Goal: Transaction & Acquisition: Purchase product/service

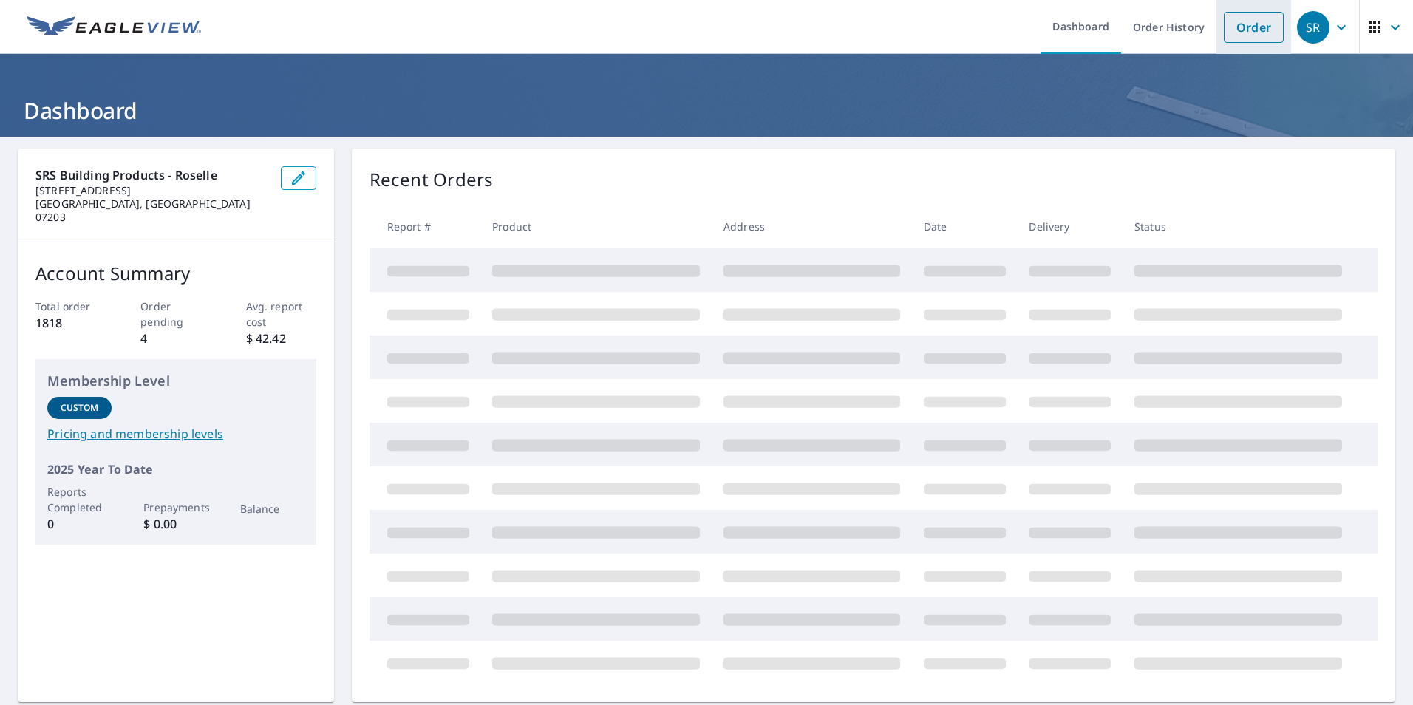
click at [1247, 35] on link "Order" at bounding box center [1254, 27] width 60 height 31
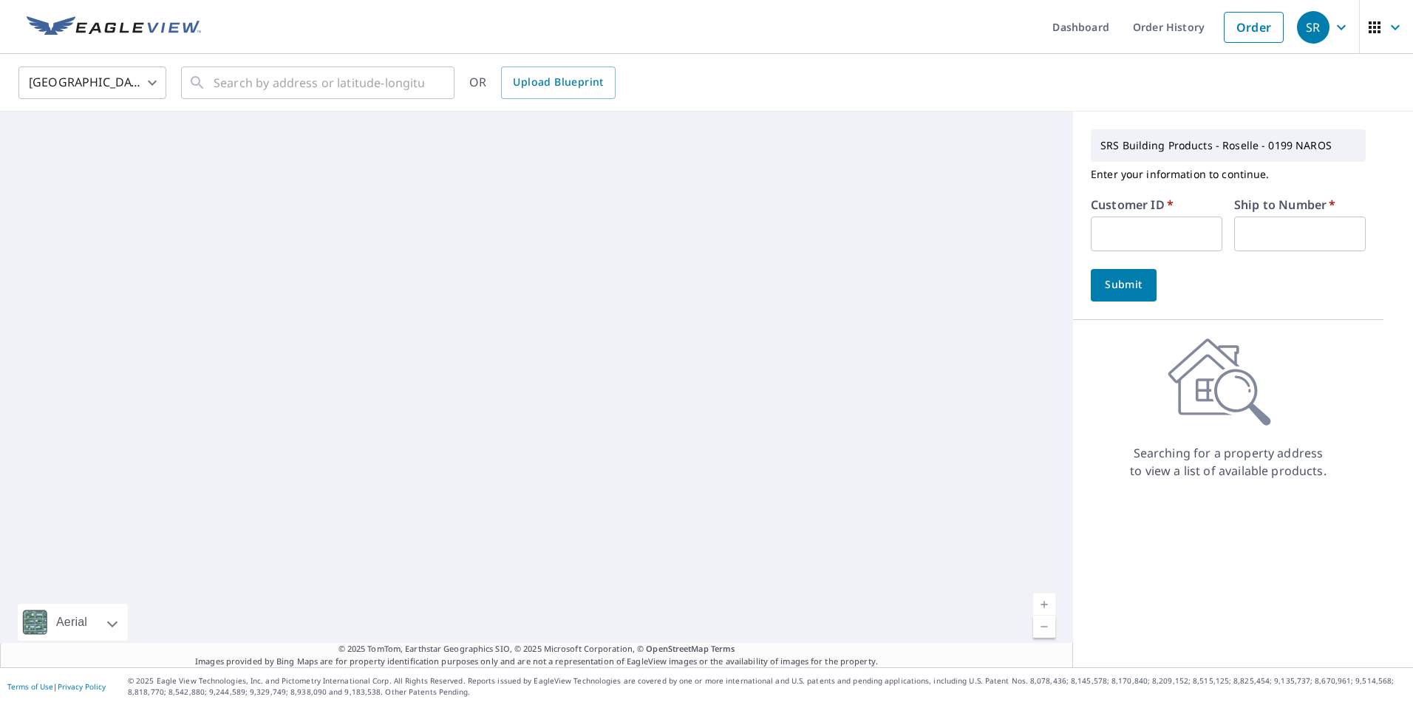
click at [1148, 221] on input "text" at bounding box center [1157, 234] width 132 height 35
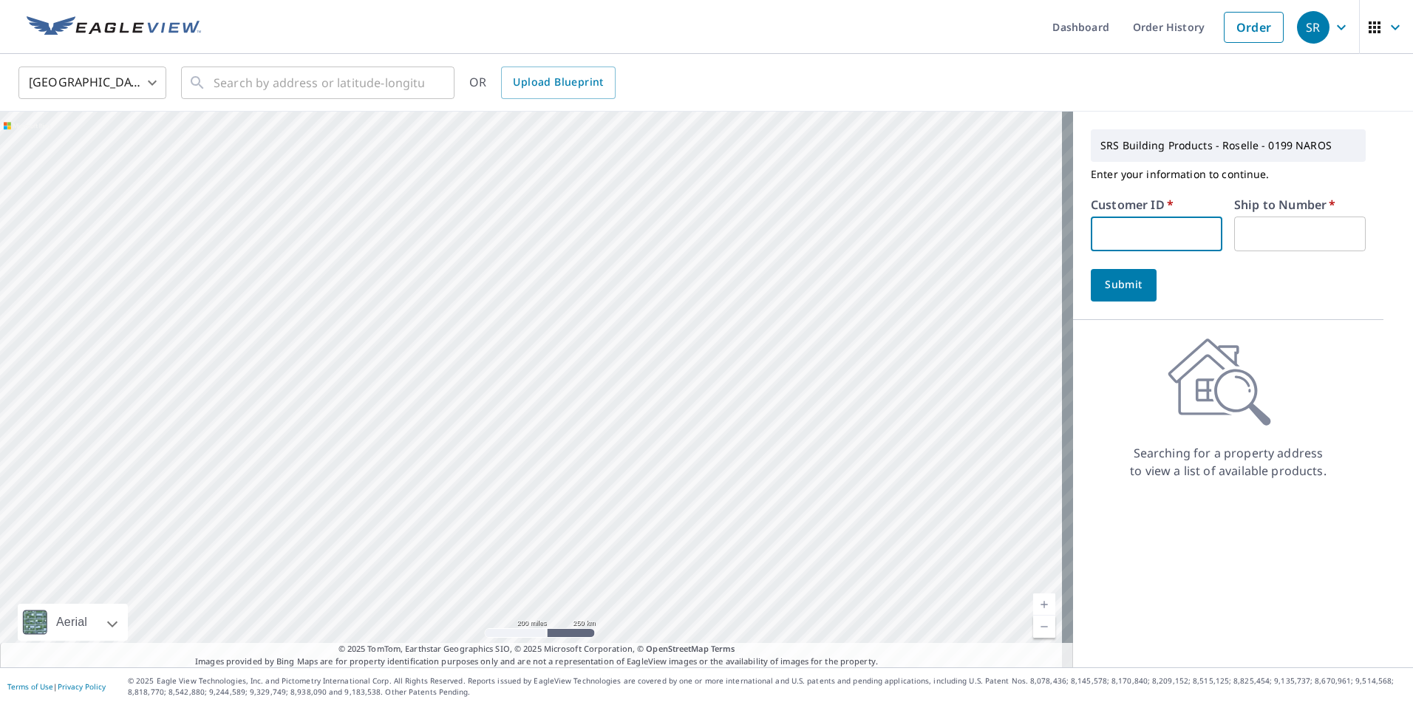
type input "GRA193"
type input "1"
click at [1122, 283] on span "Submit" at bounding box center [1124, 285] width 42 height 18
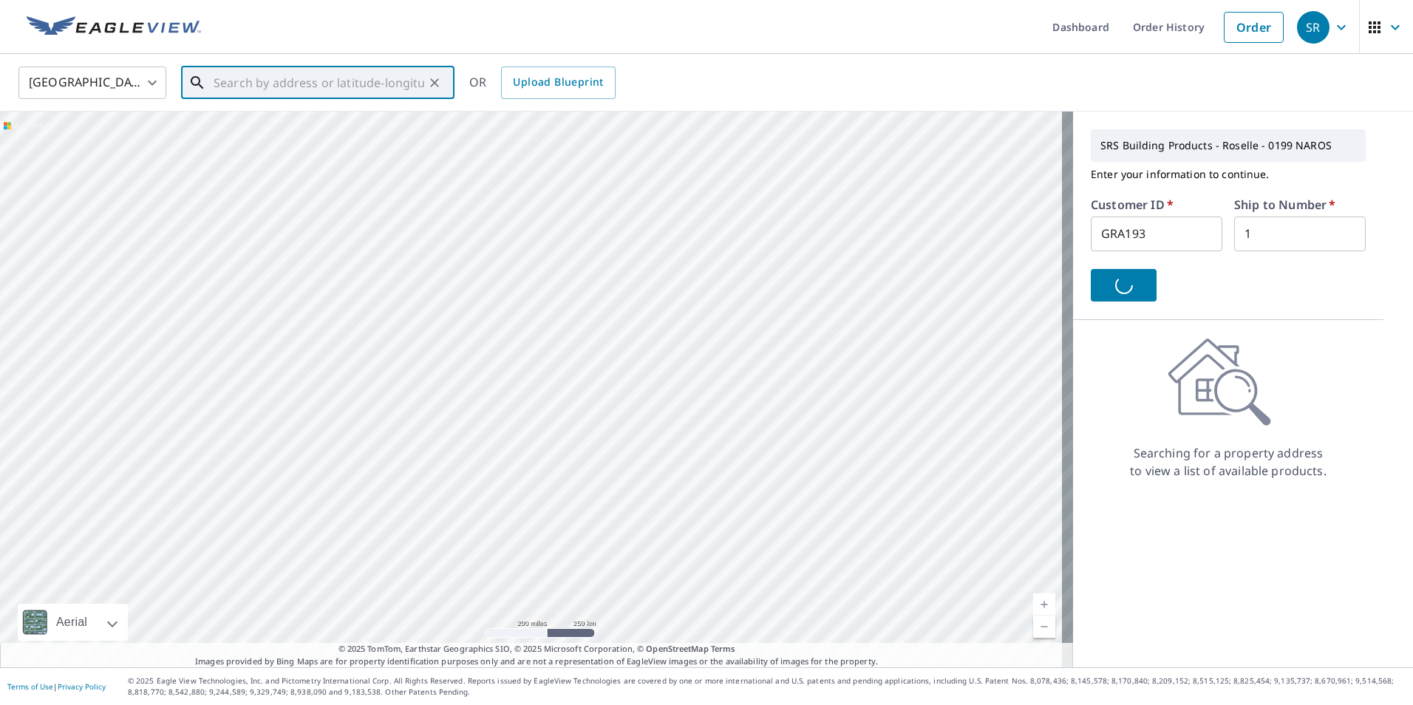
paste input "[STREET_ADDRESS]"
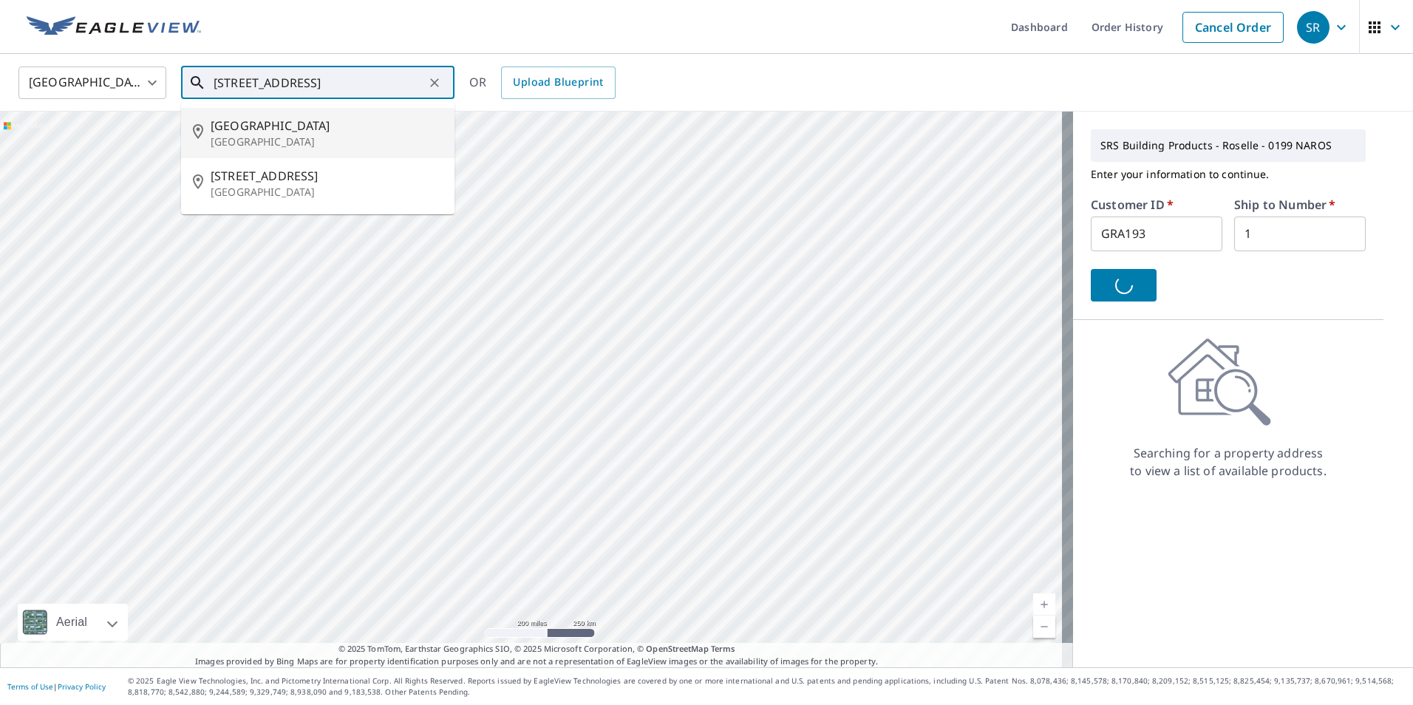
click at [336, 139] on p "[GEOGRAPHIC_DATA]" at bounding box center [327, 142] width 232 height 15
type input "[STREET_ADDRESS][PERSON_NAME]"
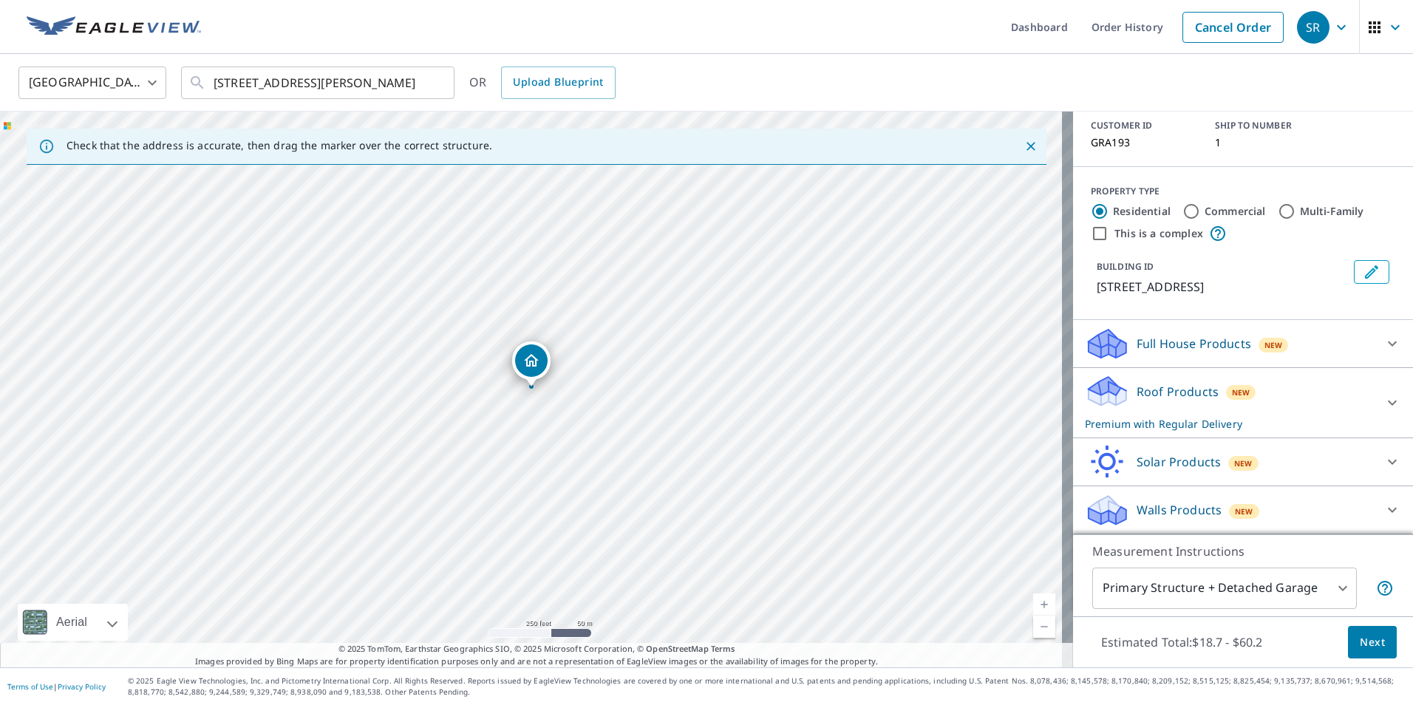
click at [1195, 353] on div "Full House Products New" at bounding box center [1230, 344] width 290 height 35
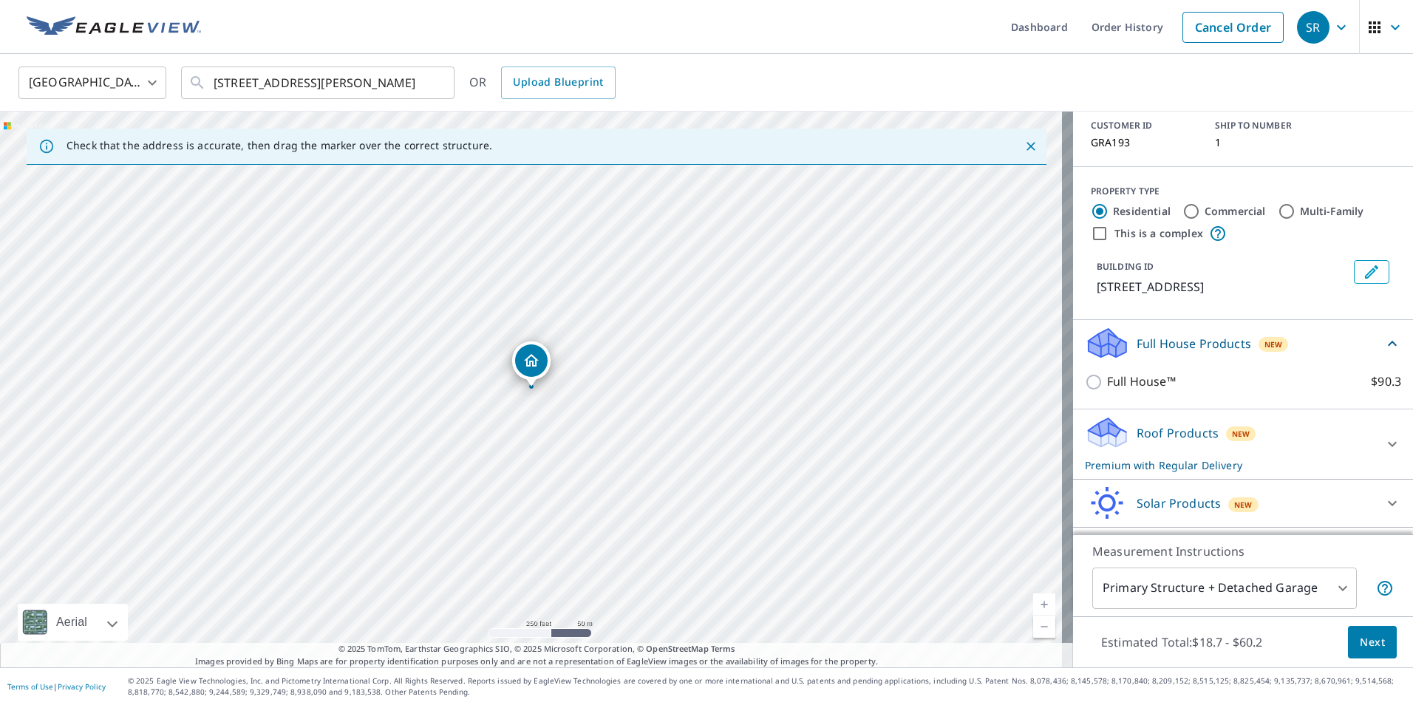
scroll to position [97, 0]
click at [1195, 353] on div "Full House Products New" at bounding box center [1234, 343] width 299 height 35
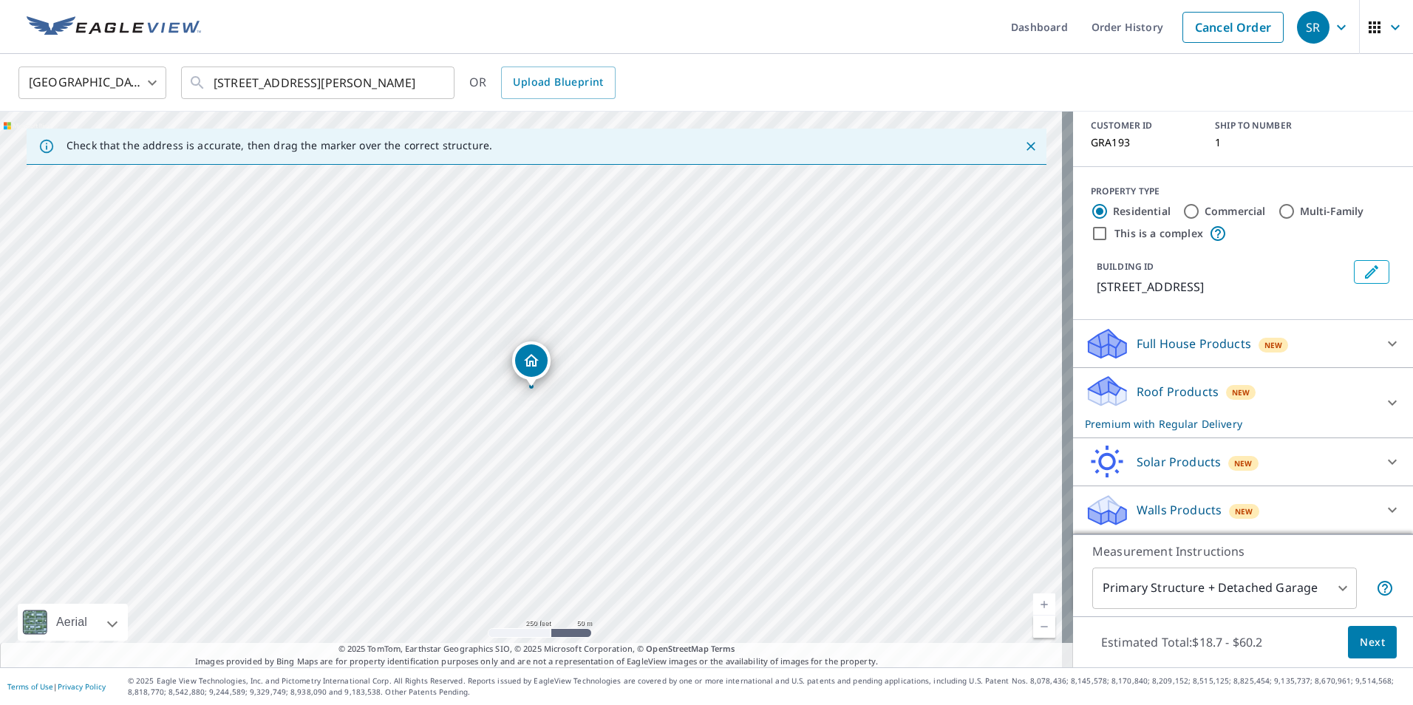
click at [1192, 395] on p "Roof Products" at bounding box center [1178, 392] width 82 height 18
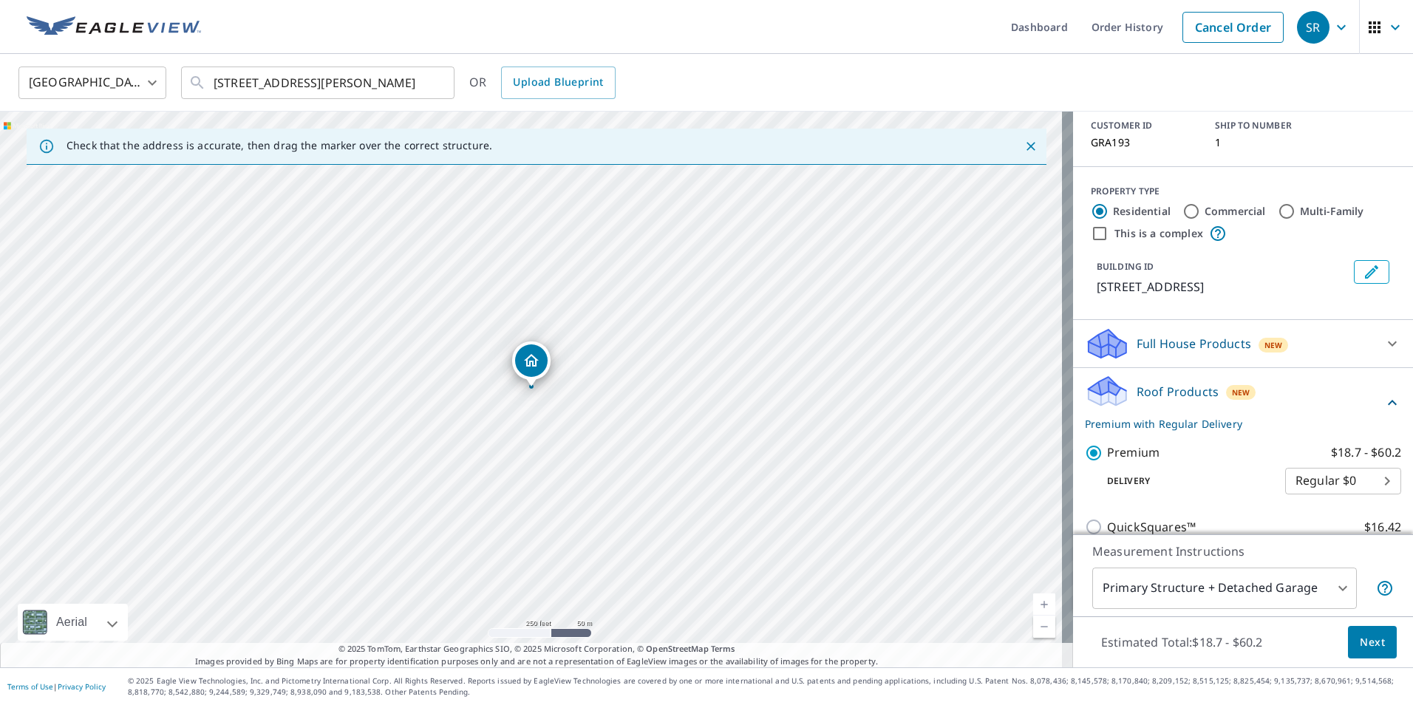
click at [1192, 395] on p "Roof Products" at bounding box center [1178, 392] width 82 height 18
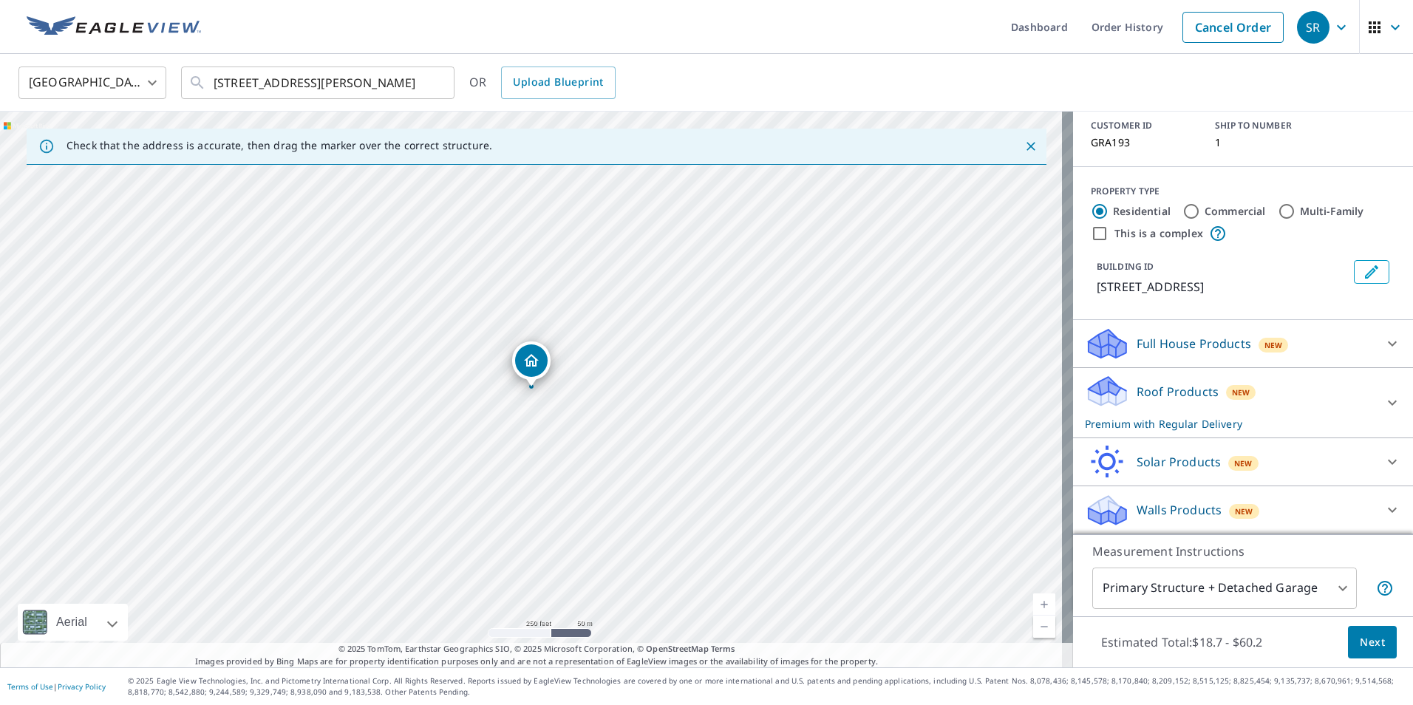
click at [1192, 395] on p "Roof Products" at bounding box center [1178, 392] width 82 height 18
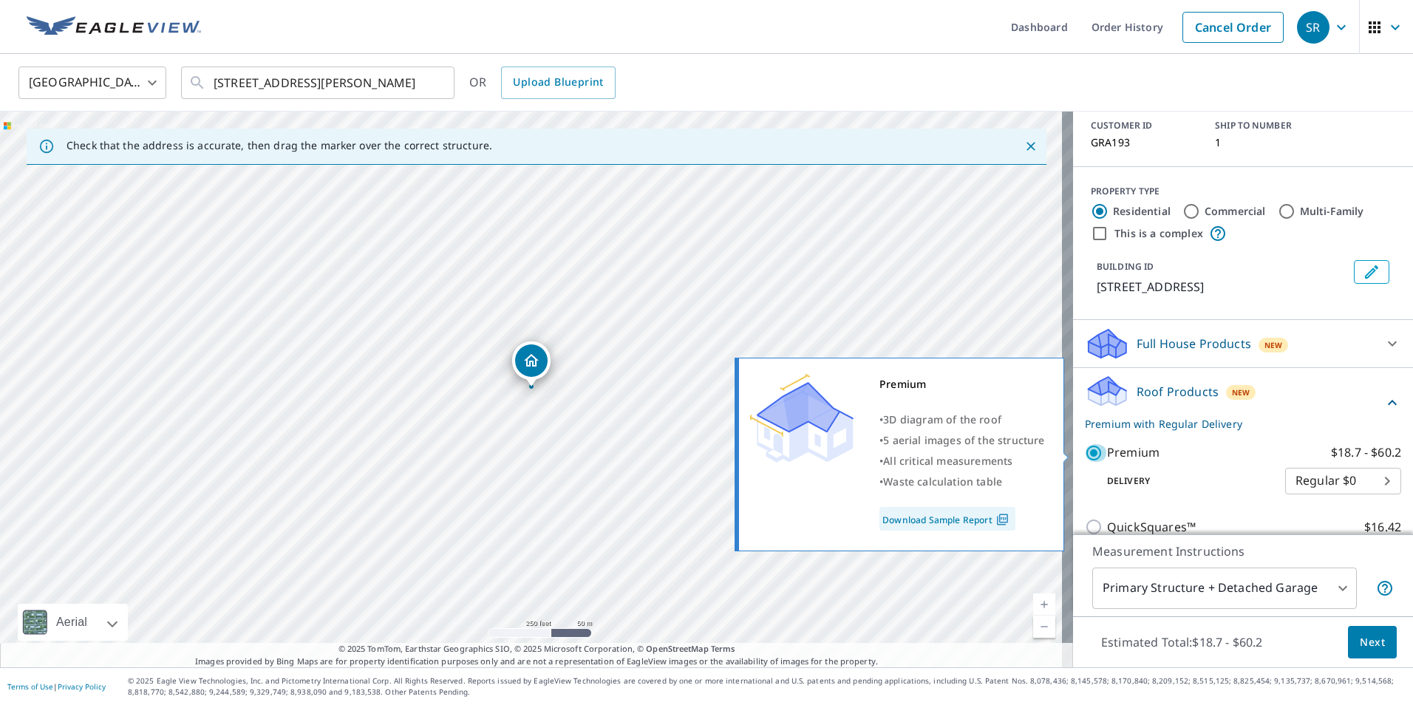
click at [1092, 449] on input "Premium $18.7 - $60.2" at bounding box center [1096, 453] width 22 height 18
checkbox input "false"
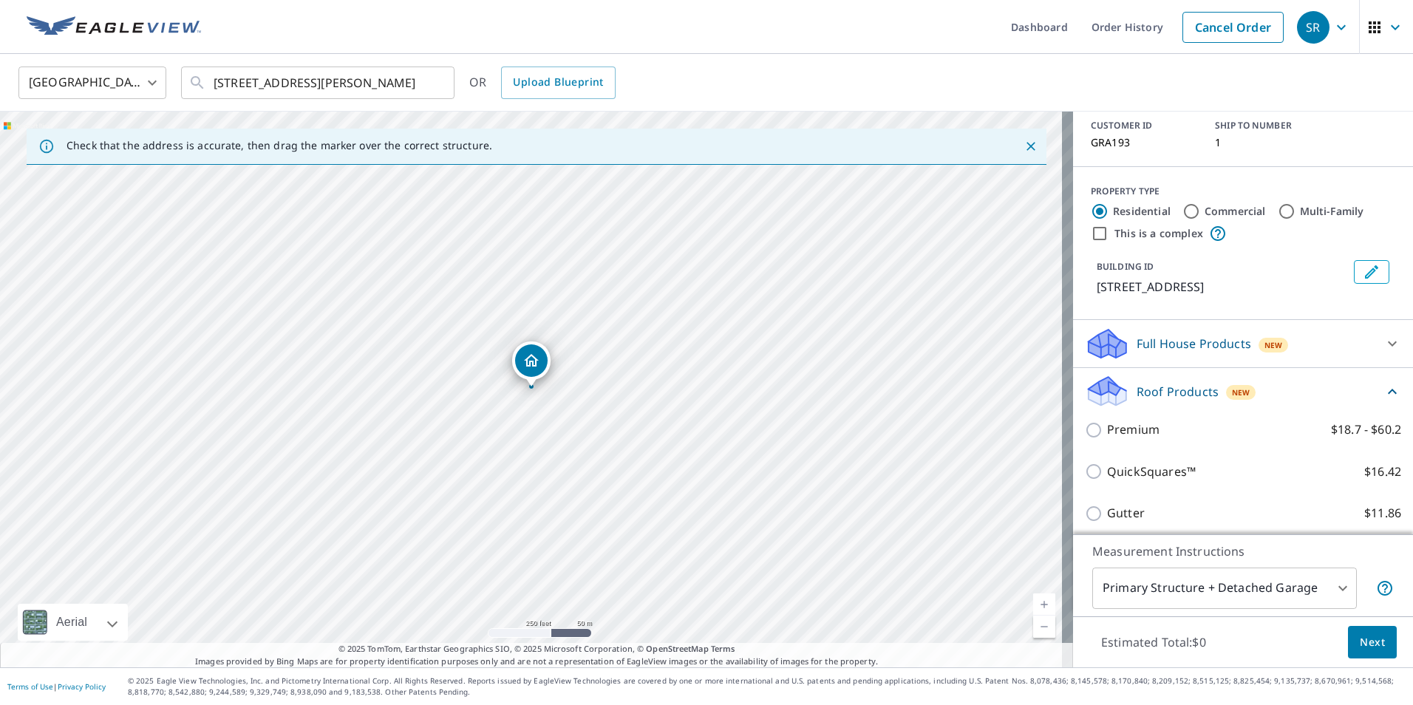
click at [1165, 381] on div "Roof Products New" at bounding box center [1234, 391] width 299 height 35
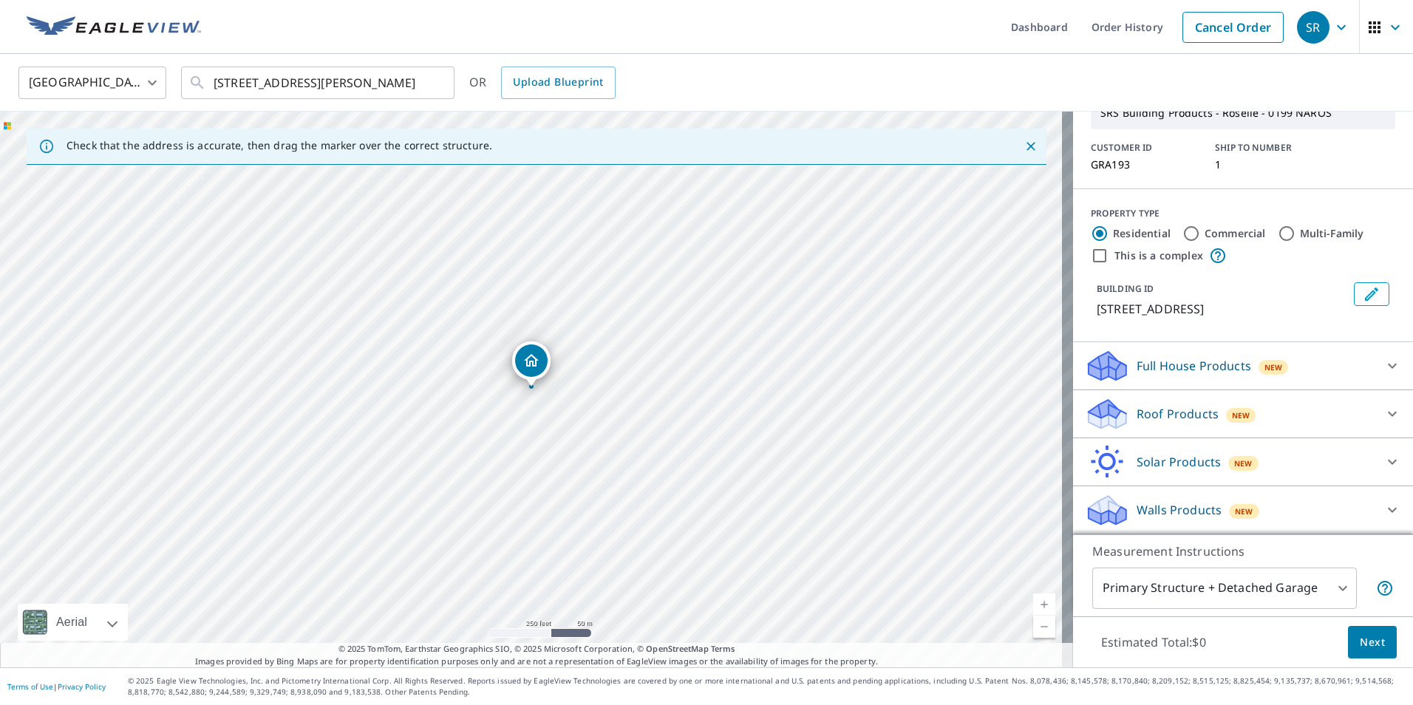
scroll to position [75, 0]
click at [1165, 495] on div "Walls Products New" at bounding box center [1230, 510] width 290 height 35
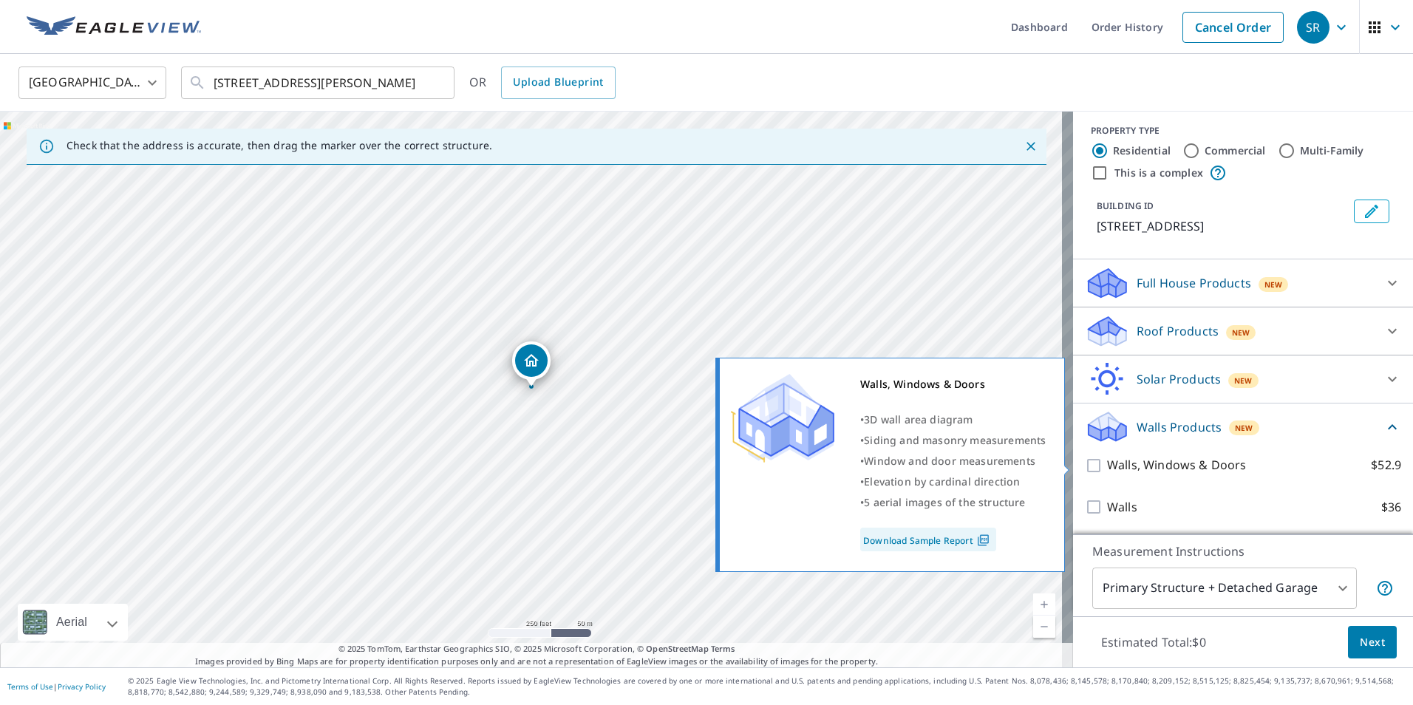
click at [1123, 469] on p "Walls, Windows & Doors" at bounding box center [1176, 465] width 139 height 18
click at [1107, 469] on input "Walls, Windows & Doors $52.9" at bounding box center [1096, 466] width 22 height 18
checkbox input "true"
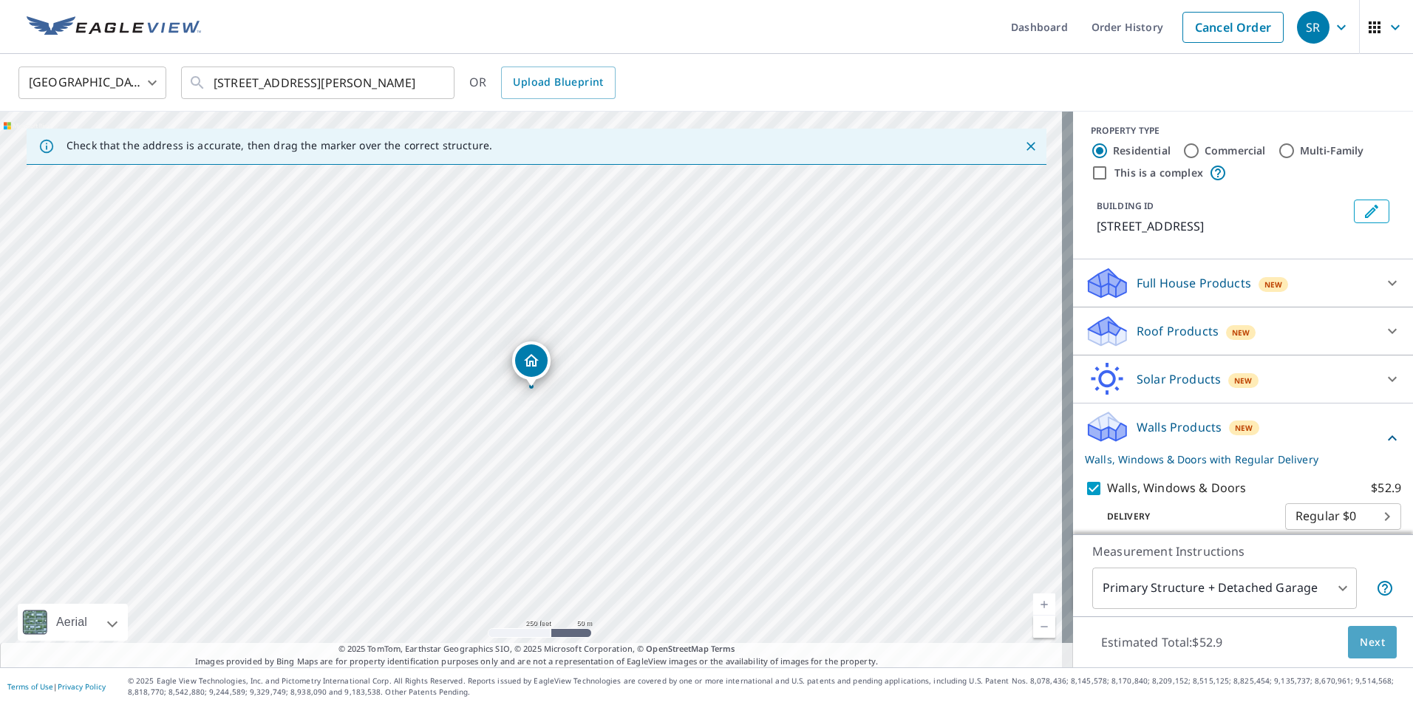
click at [1348, 632] on button "Next" at bounding box center [1372, 642] width 49 height 33
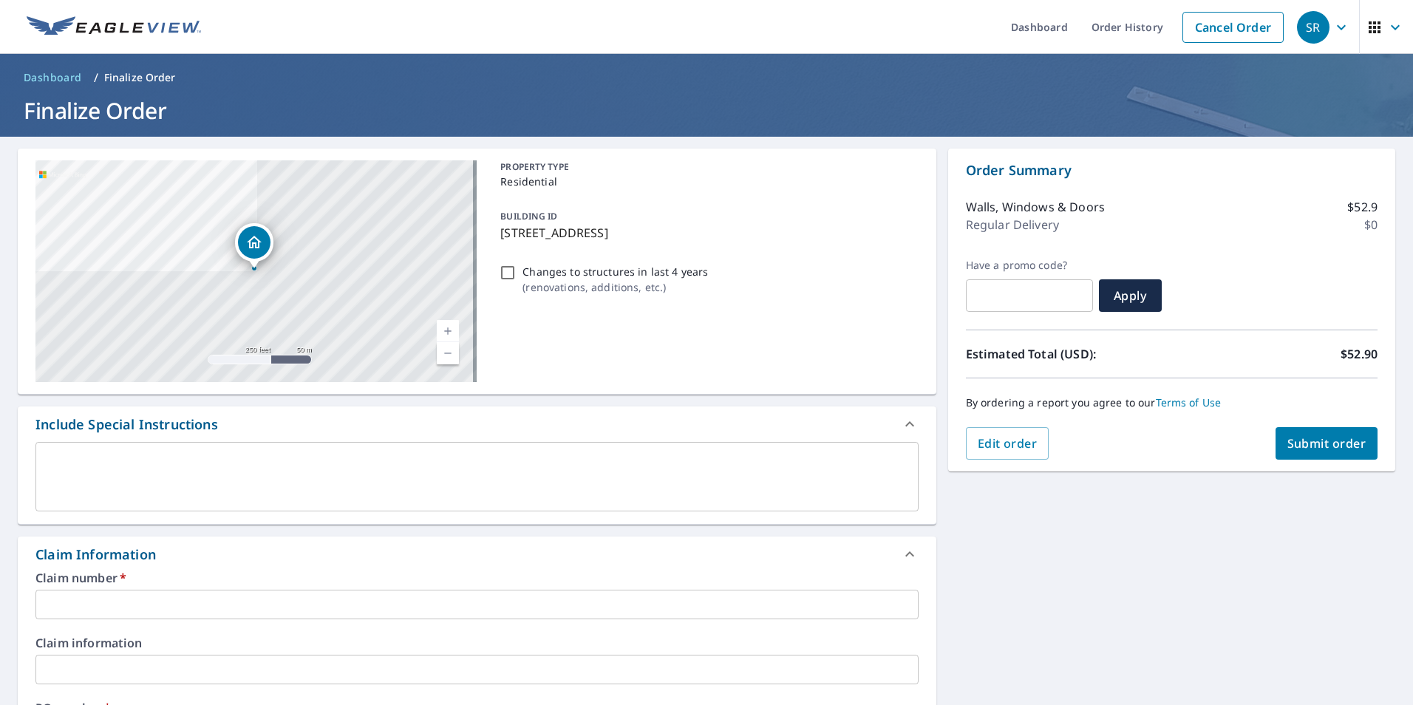
drag, startPoint x: 724, startPoint y: 234, endPoint x: 494, endPoint y: 245, distance: 230.8
click at [494, 245] on div "BUILDING ID [STREET_ADDRESS]" at bounding box center [705, 224] width 423 height 47
checkbox input "true"
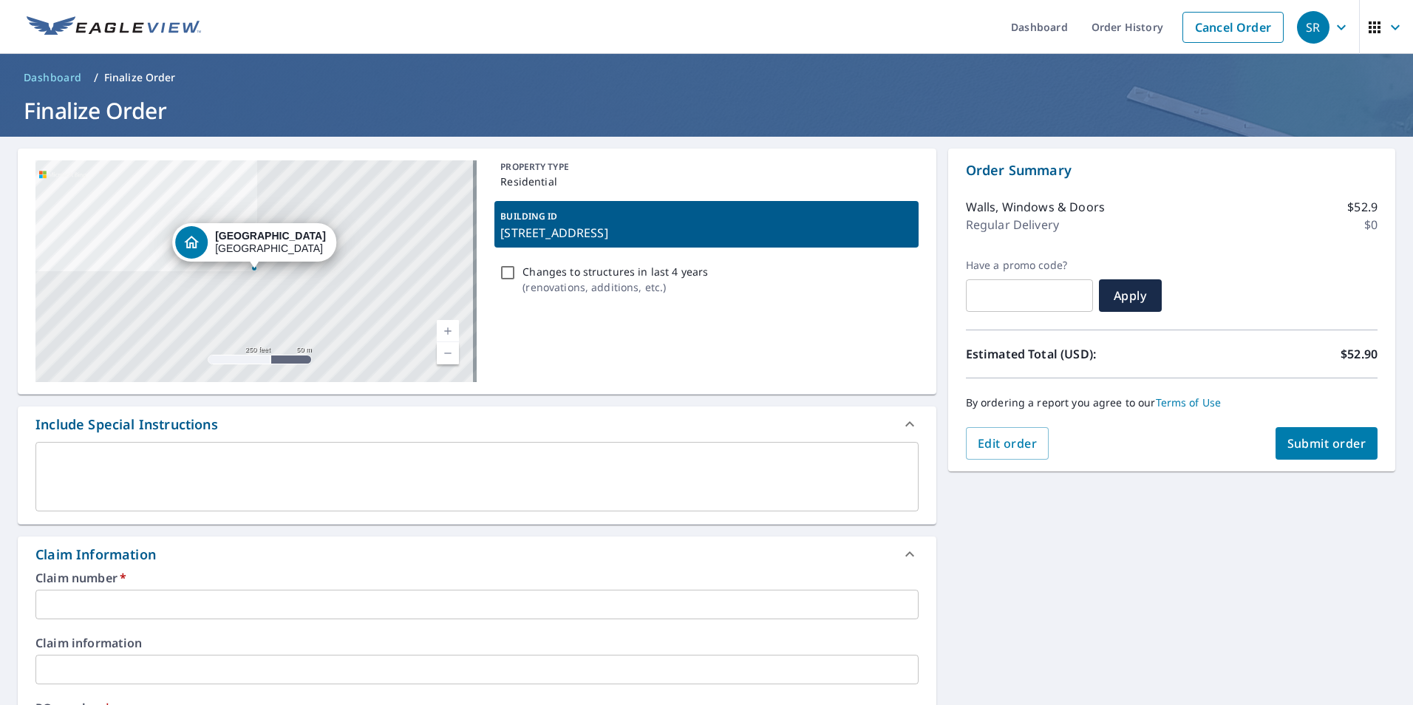
copy p "[STREET_ADDRESS]"
click at [117, 593] on input "text" at bounding box center [476, 605] width 883 height 30
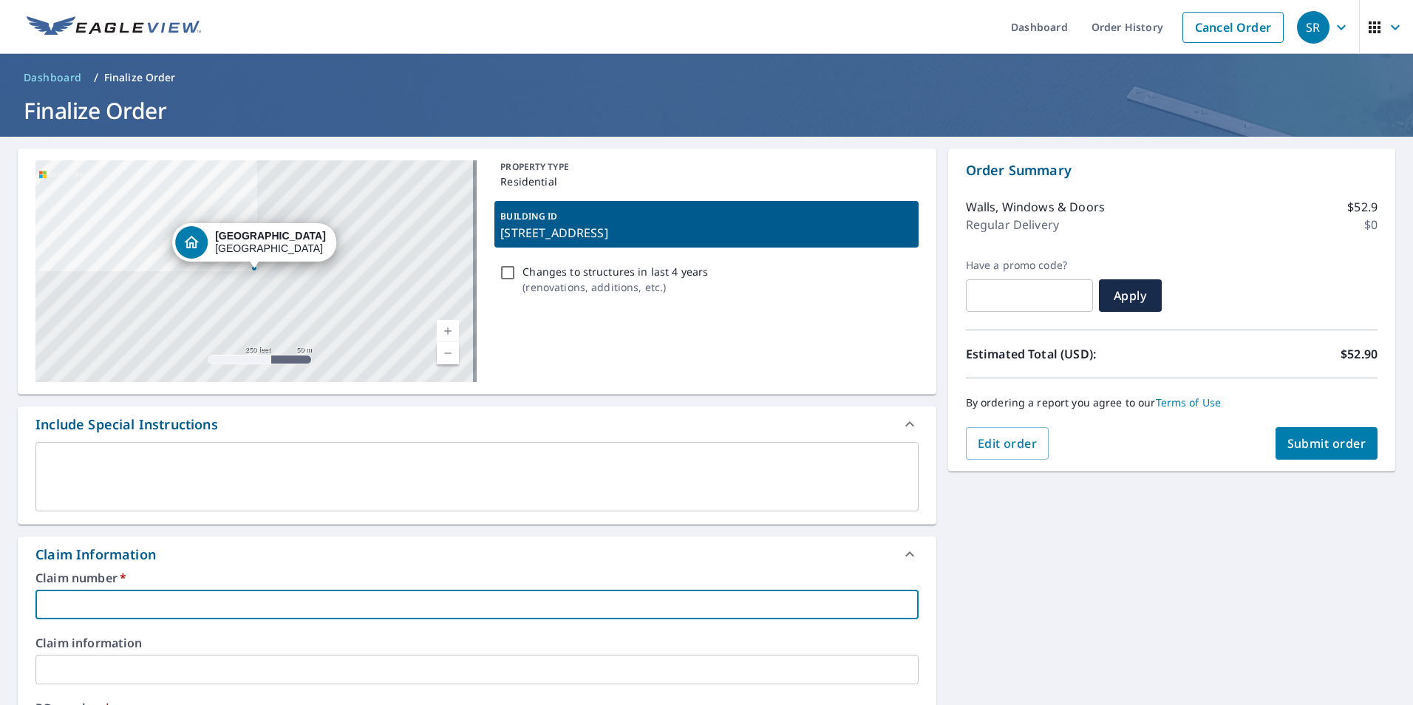
paste input "[STREET_ADDRESS]"
type input "[STREET_ADDRESS]"
checkbox input "true"
type input "[STREET_ADDRESS]"
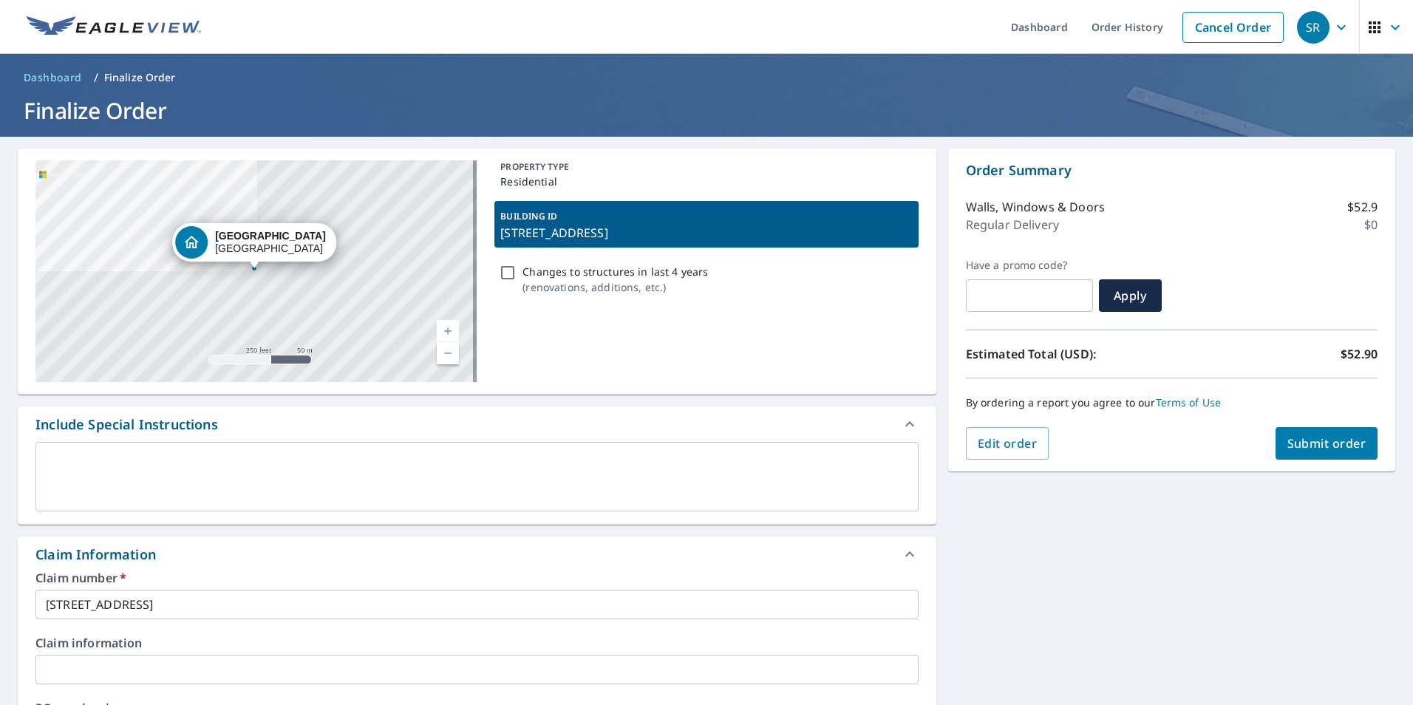
drag, startPoint x: 126, startPoint y: 650, endPoint x: 124, endPoint y: 661, distance: 12.0
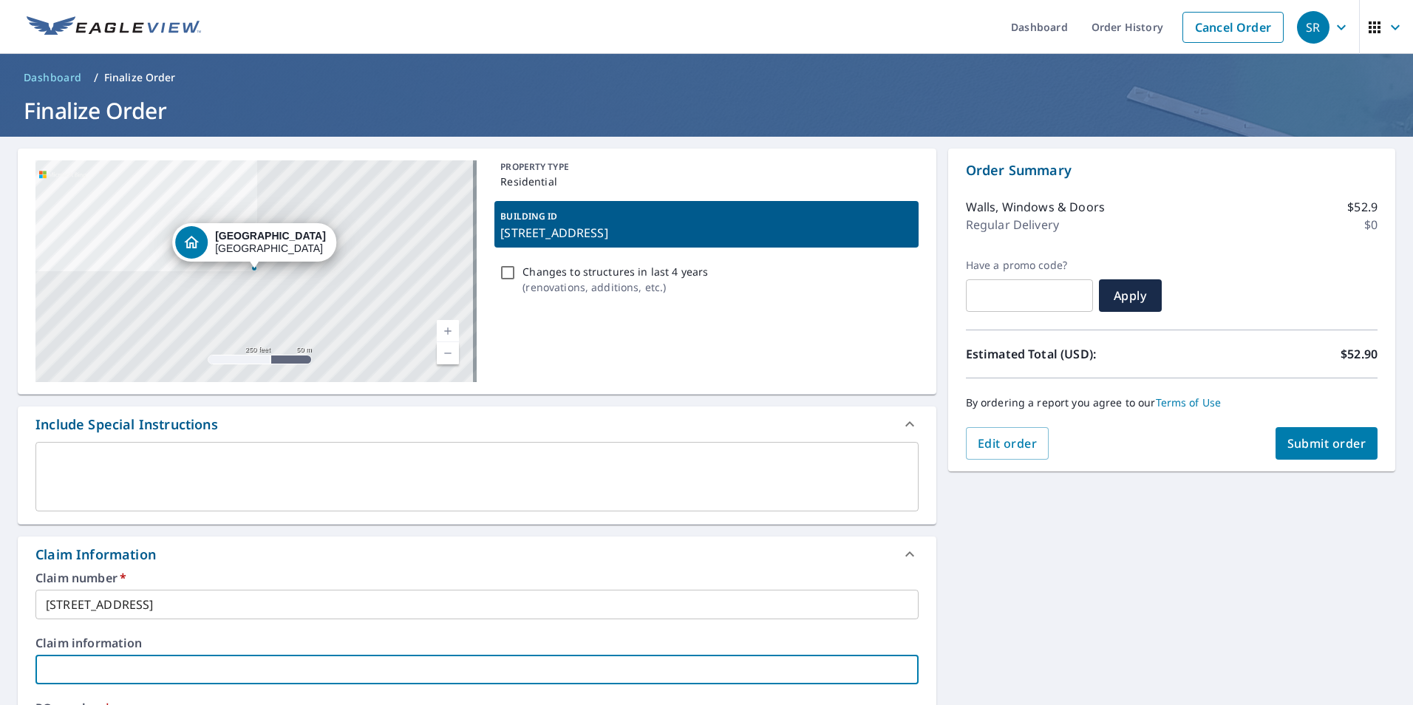
paste input "[STREET_ADDRESS]"
type input "[STREET_ADDRESS]"
checkbox input "true"
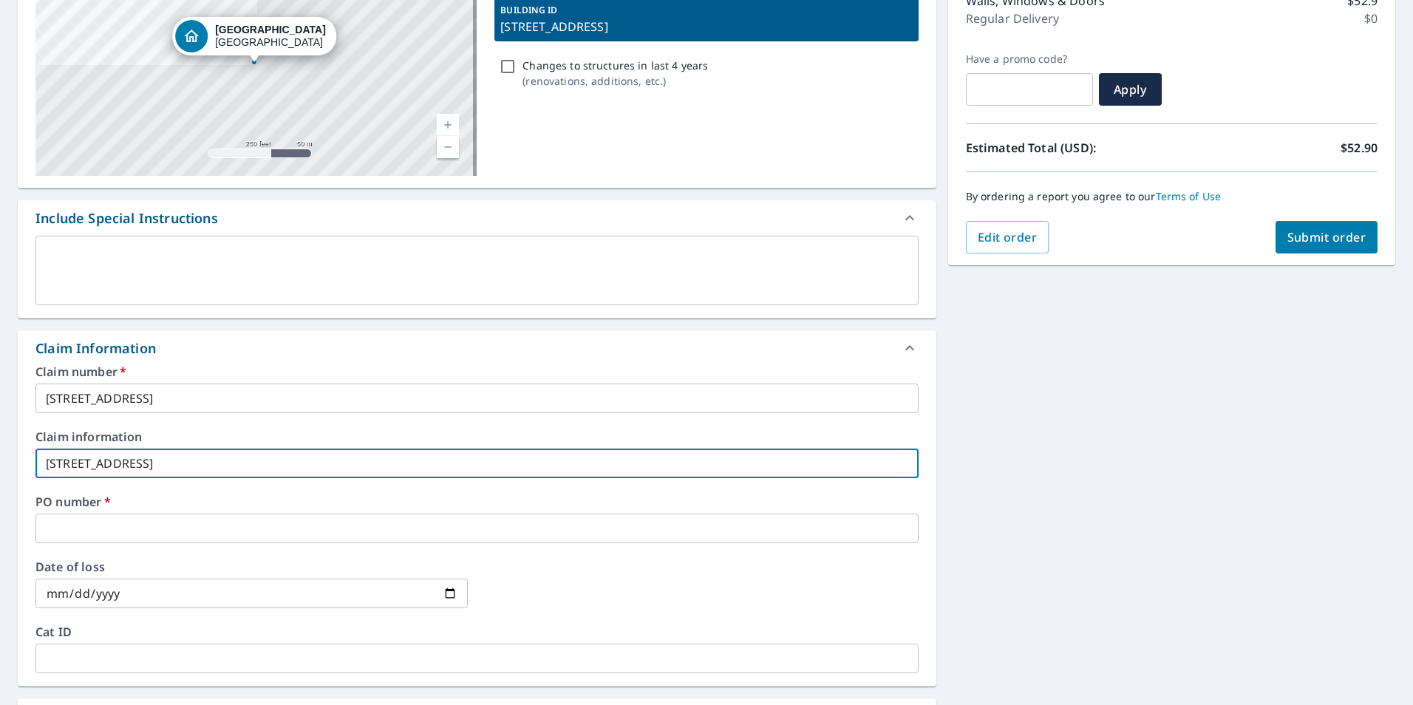
scroll to position [222, 0]
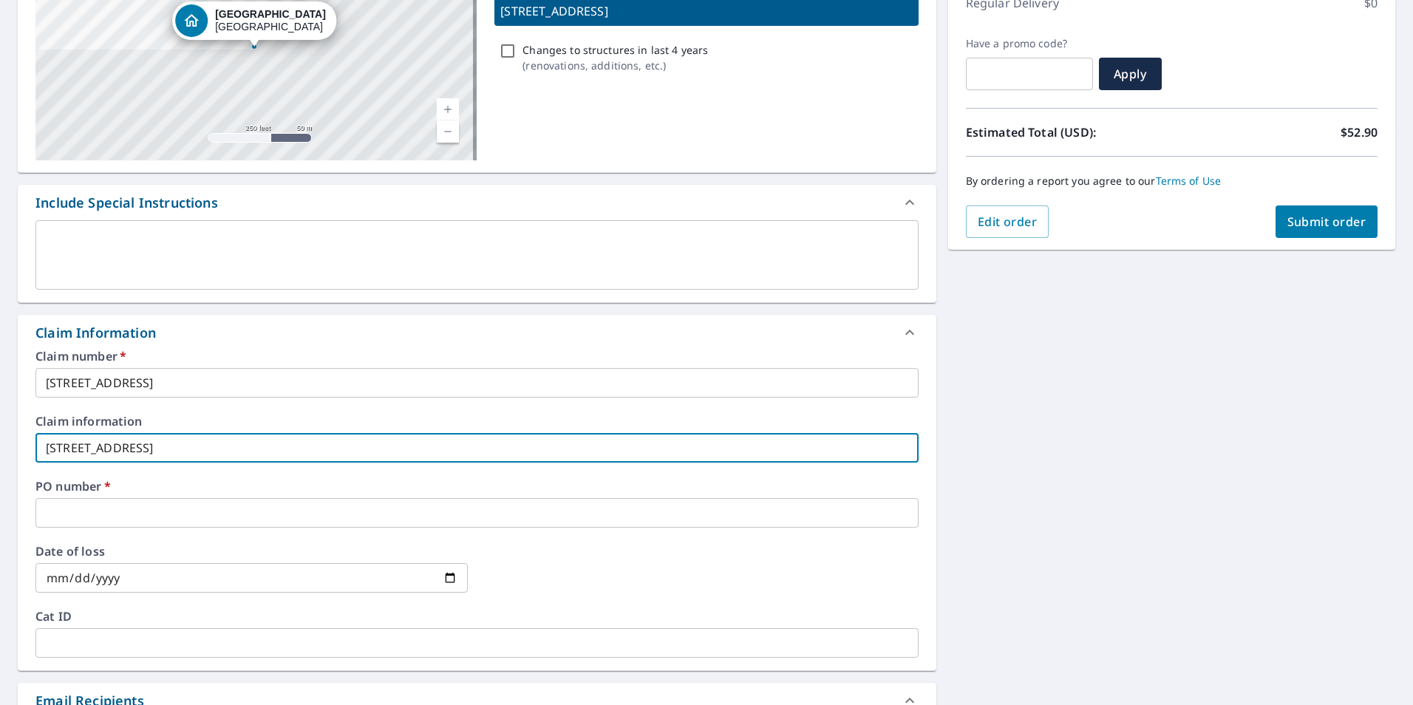
type input "[STREET_ADDRESS]"
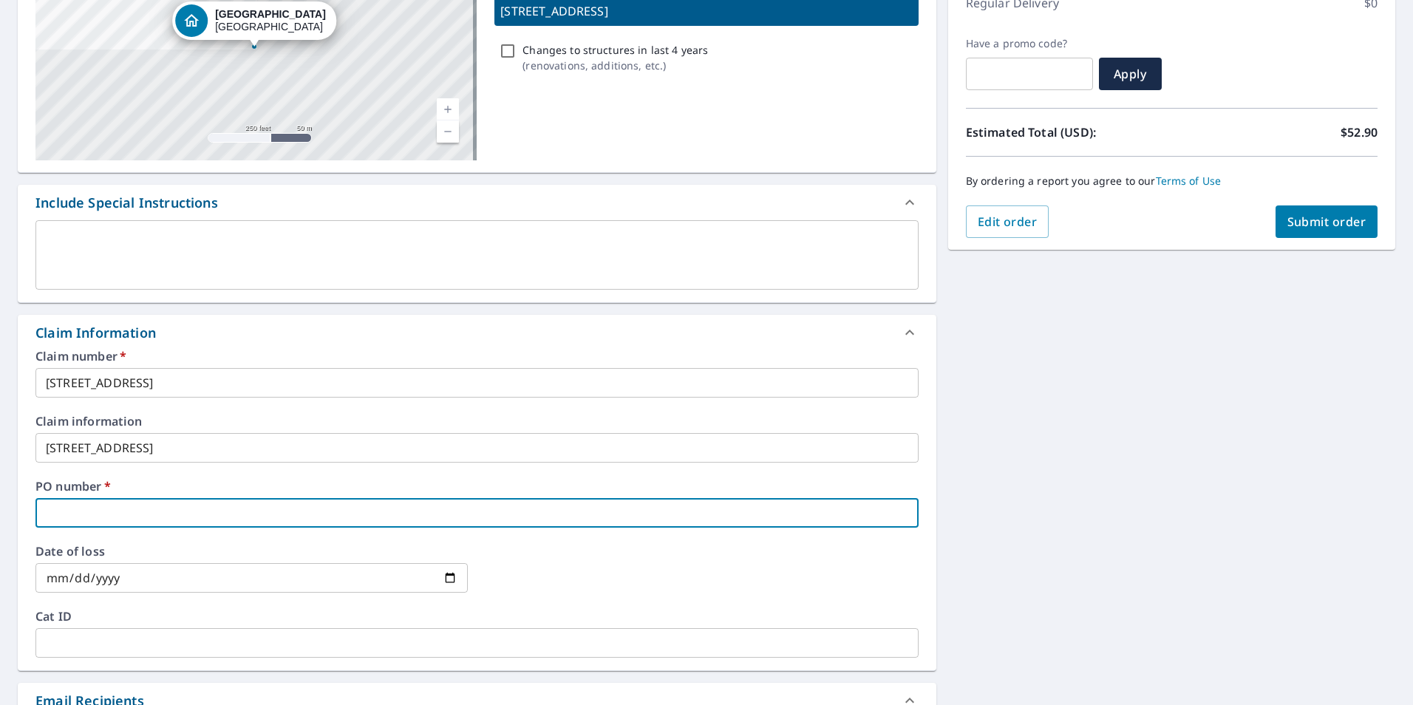
paste input "[STREET_ADDRESS]"
type input "[STREET_ADDRESS]"
checkbox input "true"
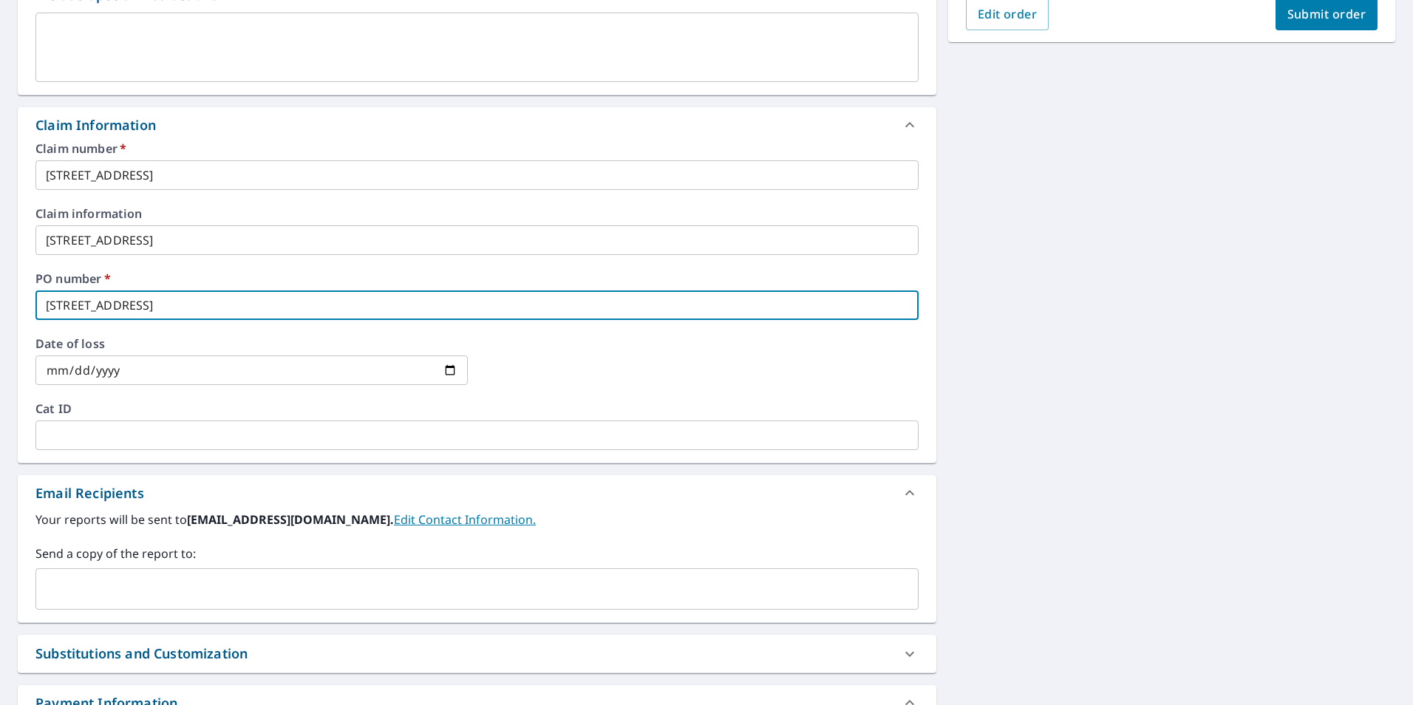
scroll to position [443, 0]
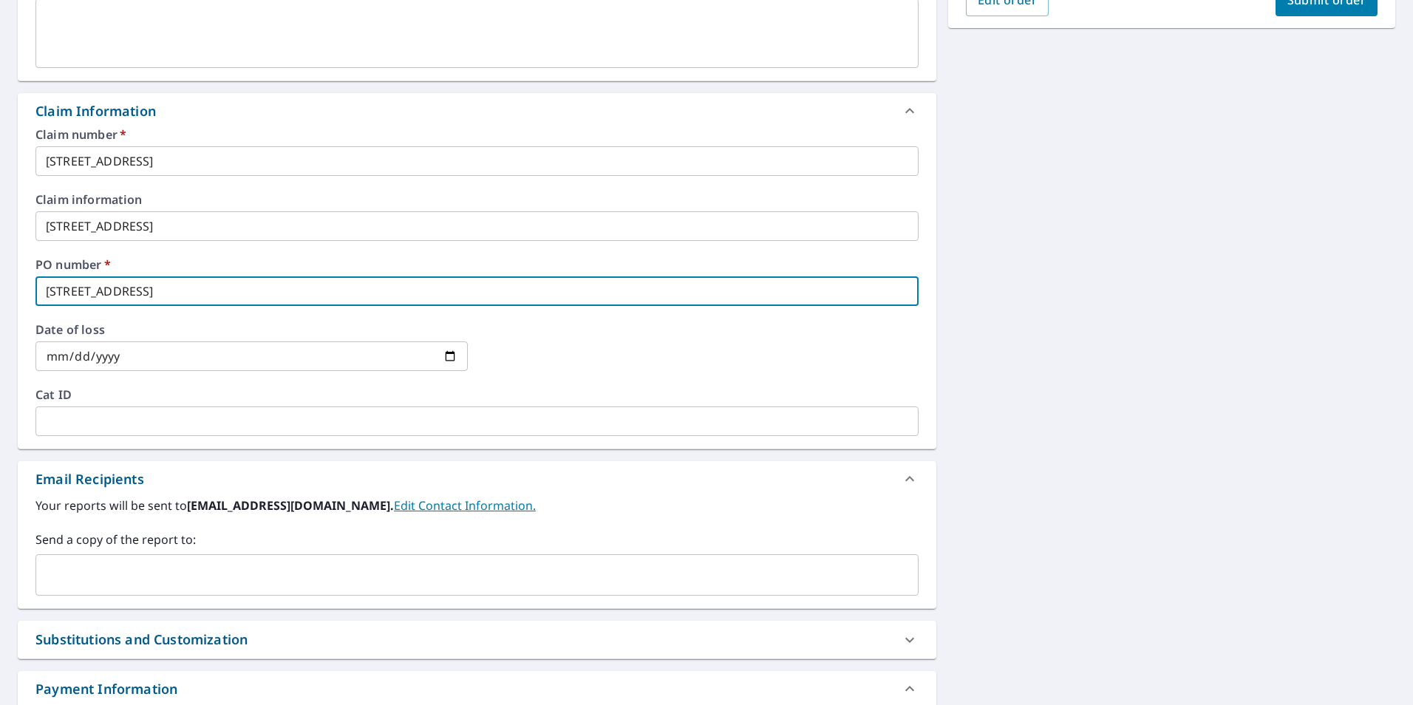
type input "[STREET_ADDRESS]"
click at [115, 576] on input "text" at bounding box center [466, 575] width 848 height 28
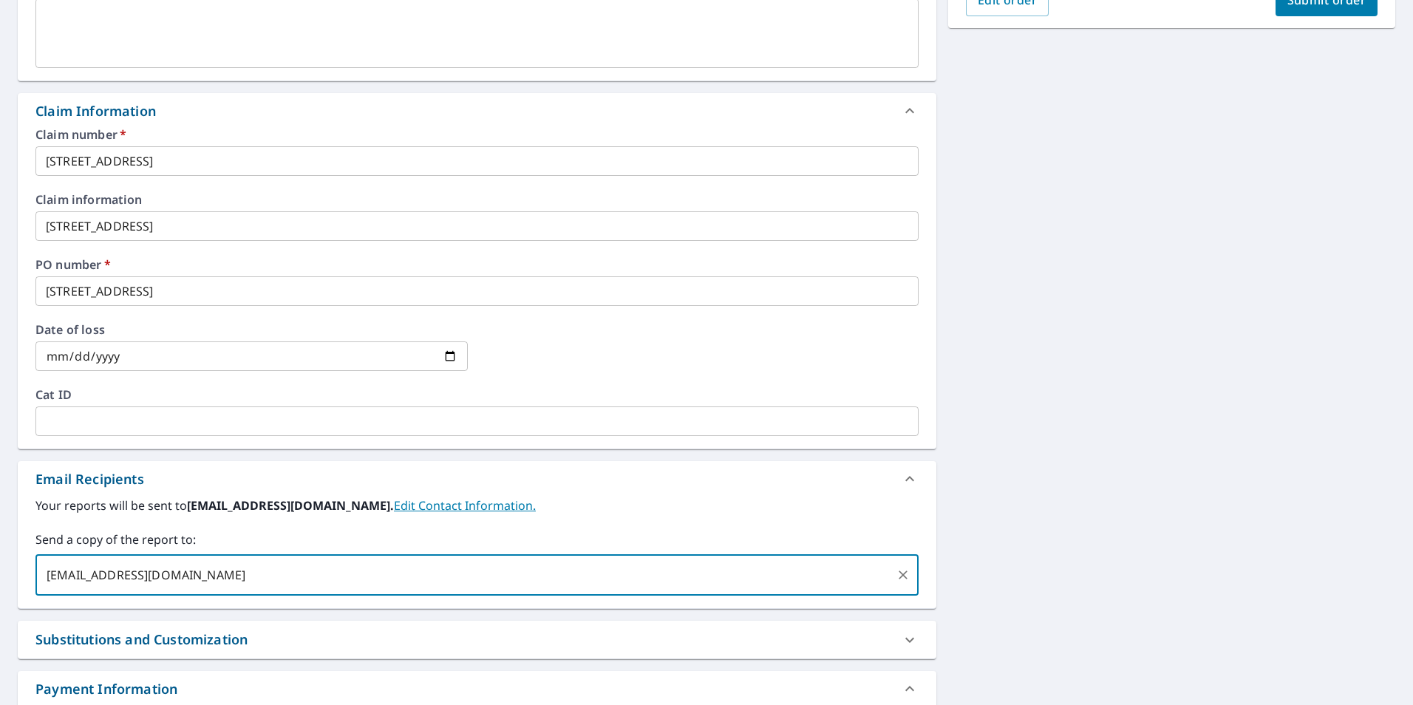
type input "[EMAIL_ADDRESS][DOMAIN_NAME]"
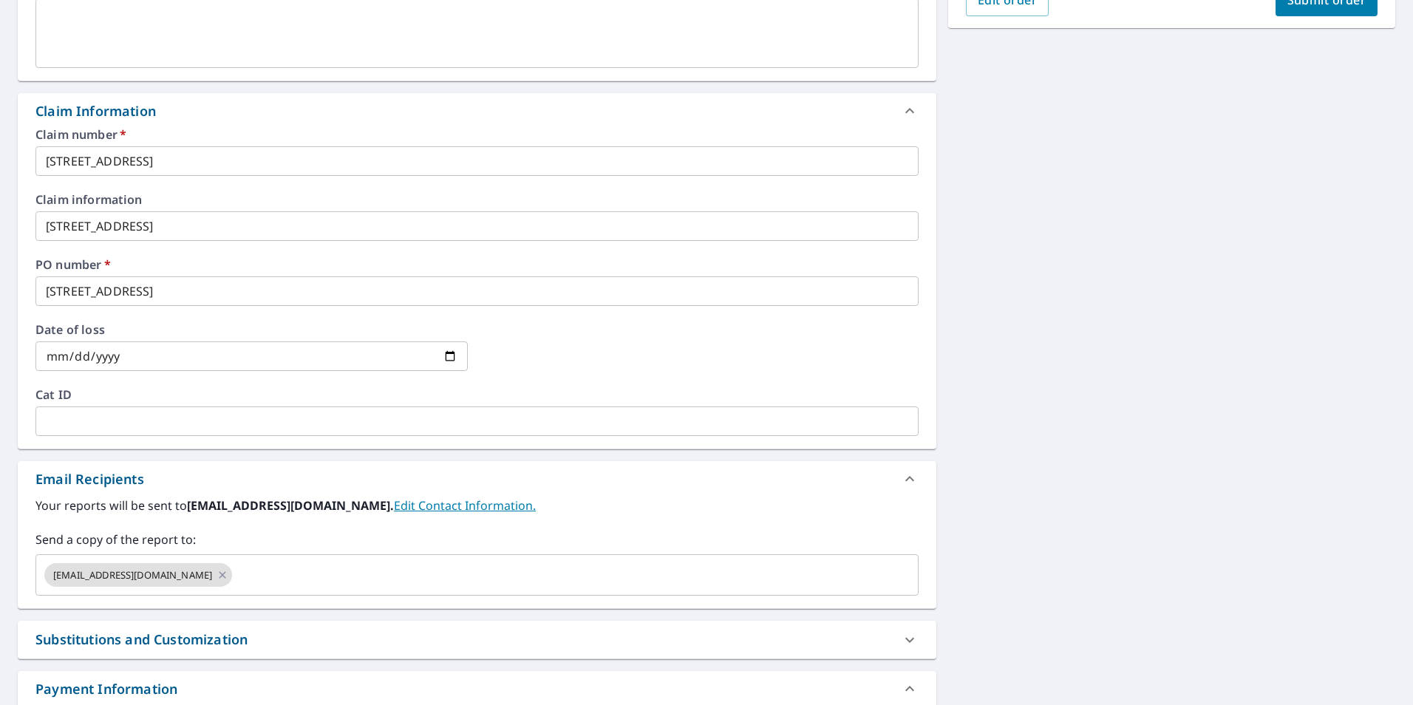
click at [1293, 8] on button "Submit order" at bounding box center [1327, 0] width 103 height 33
checkbox input "true"
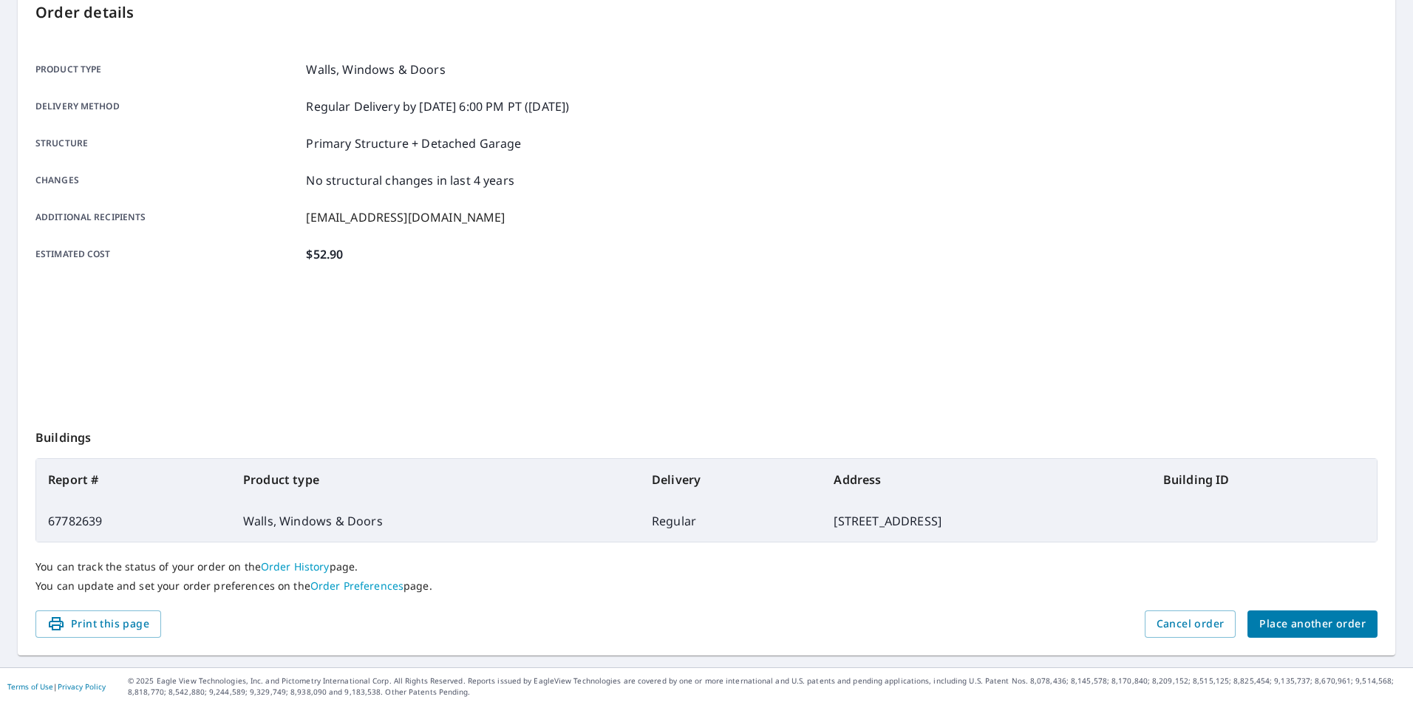
scroll to position [165, 0]
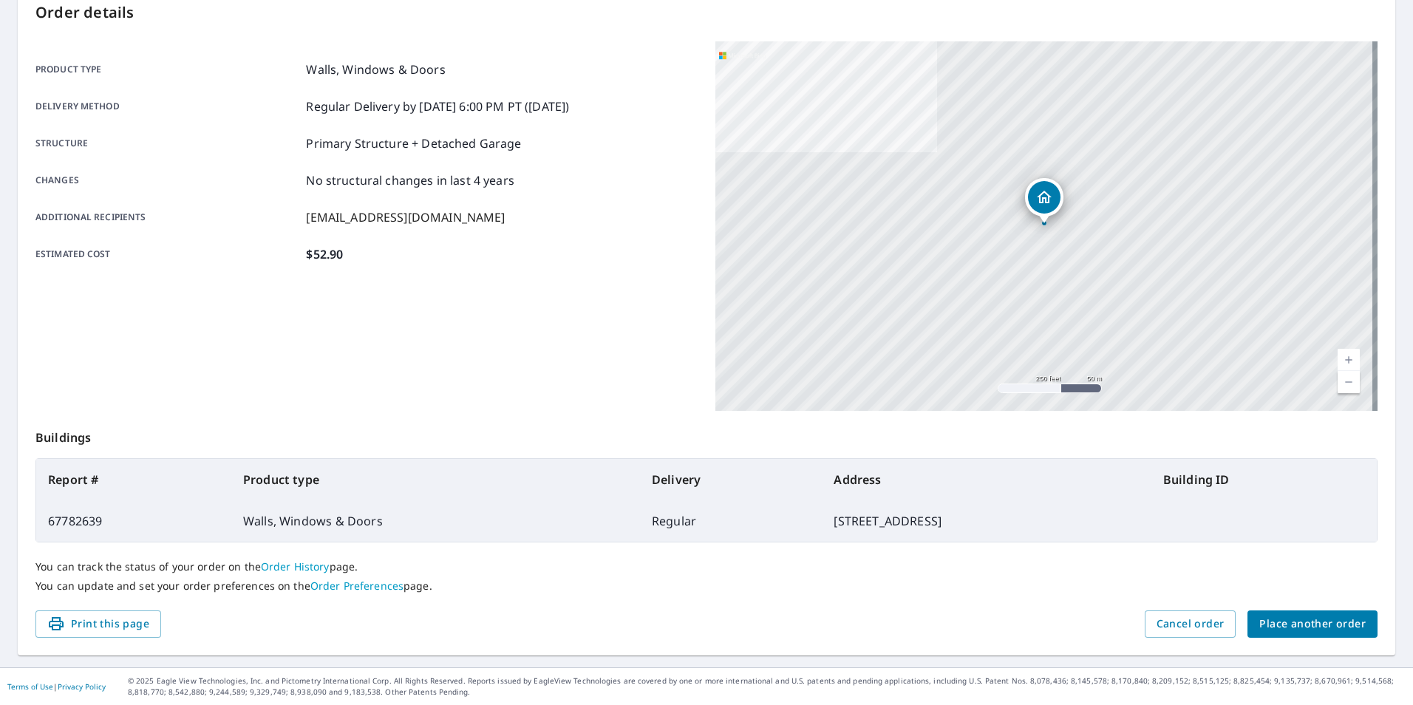
click at [1332, 623] on span "Place another order" at bounding box center [1312, 624] width 106 height 18
